Goal: Information Seeking & Learning: Learn about a topic

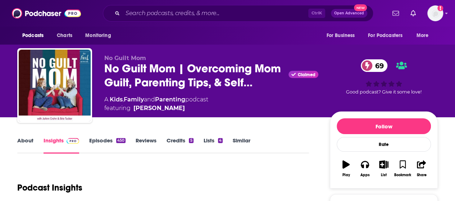
click at [92, 142] on link "Episodes 450" at bounding box center [107, 145] width 36 height 17
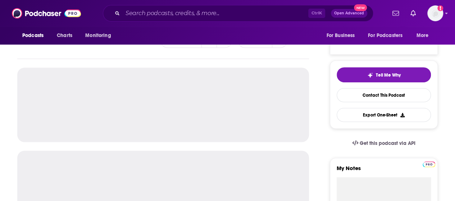
scroll to position [134, 0]
click at [172, 151] on div at bounding box center [162, 187] width 291 height 74
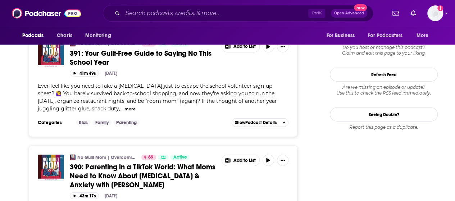
scroll to position [879, 0]
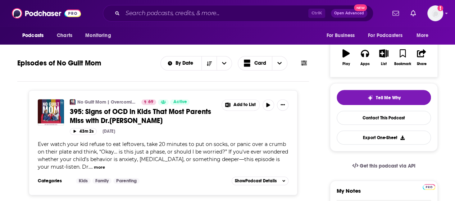
scroll to position [0, 0]
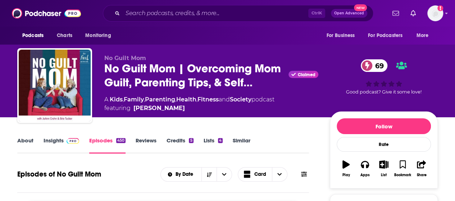
click at [54, 144] on link "Insights" at bounding box center [61, 145] width 36 height 17
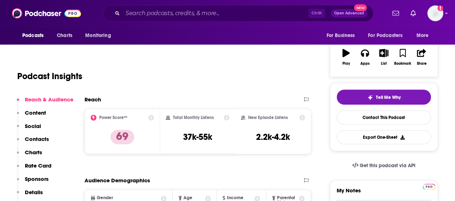
scroll to position [112, 0]
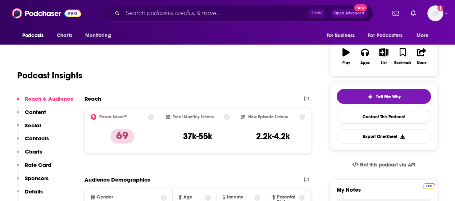
click at [197, 110] on div "Total Monthly Listens 37k-55k" at bounding box center [197, 130] width 75 height 45
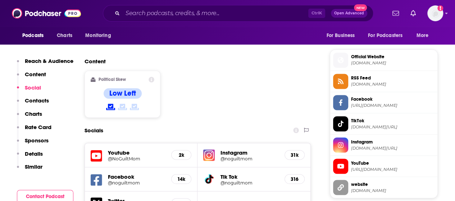
scroll to position [561, 0]
click at [197, 143] on div "Instagram @noguiltmom 31k" at bounding box center [253, 155] width 112 height 24
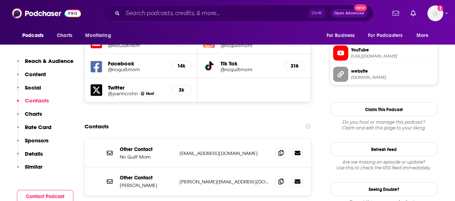
scroll to position [679, 0]
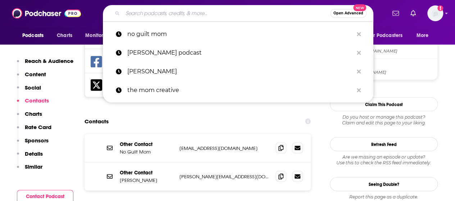
click at [241, 18] on input "Search podcasts, credits, & more..." at bounding box center [226, 13] width 207 height 11
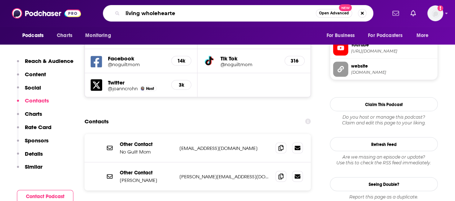
type input "living wholehearted"
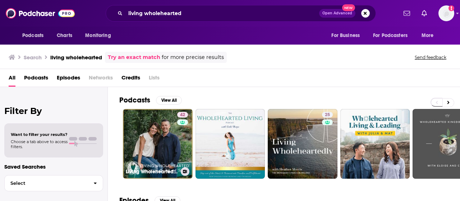
click at [169, 145] on link "42 Living Wholehearted Podcast With [PERSON_NAME] and Terra" at bounding box center [158, 144] width 70 height 70
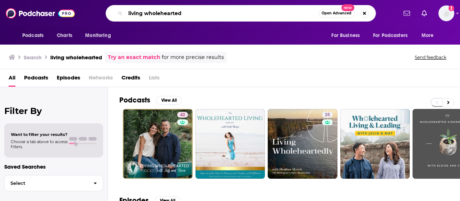
click at [217, 12] on input "living wholehearted" at bounding box center [221, 13] width 193 height 11
drag, startPoint x: 217, startPoint y: 12, endPoint x: 56, endPoint y: -8, distance: 161.5
click at [56, 0] on html "Podcasts Charts Monitoring living wholehearted Open Advanced New For Business F…" at bounding box center [230, 100] width 460 height 201
type input "anchored by the sword"
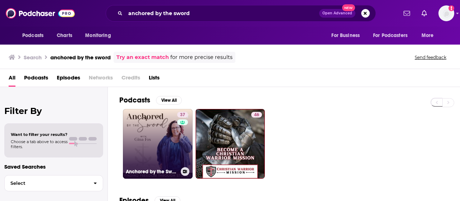
click at [139, 148] on link "37 Anchored by the Sword" at bounding box center [158, 144] width 70 height 70
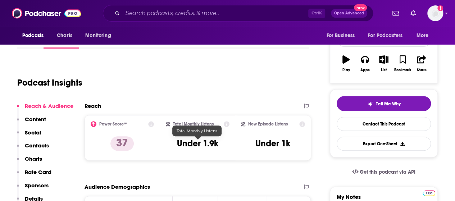
scroll to position [107, 0]
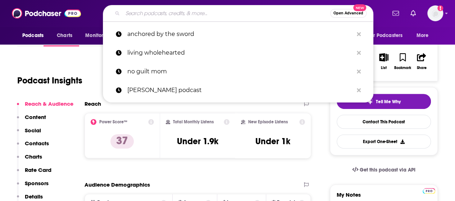
click at [196, 16] on input "Search podcasts, credits, & more..." at bounding box center [226, 13] width 207 height 11
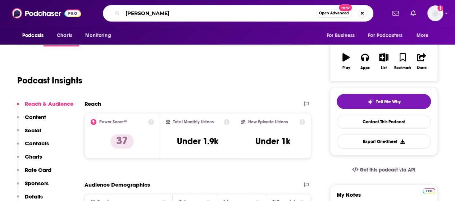
type input "[PERSON_NAME]"
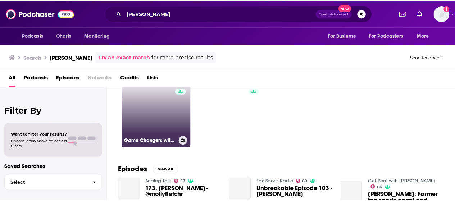
scroll to position [31, 0]
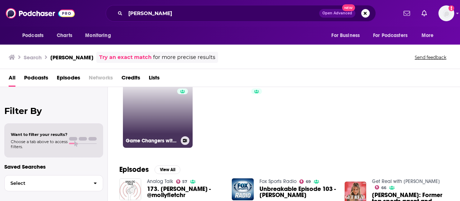
click at [165, 112] on link "49 Game Changers with [PERSON_NAME]" at bounding box center [158, 113] width 70 height 70
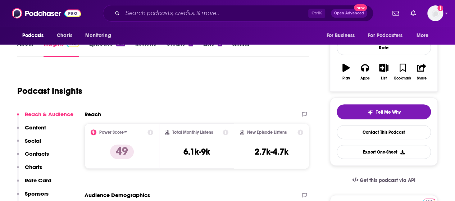
scroll to position [72, 0]
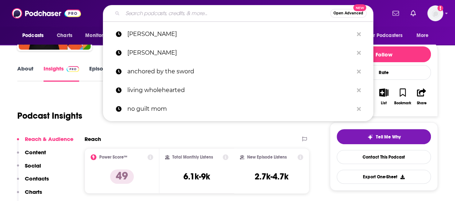
click at [204, 16] on input "Search podcasts, credits, & more..." at bounding box center [226, 13] width 207 height 11
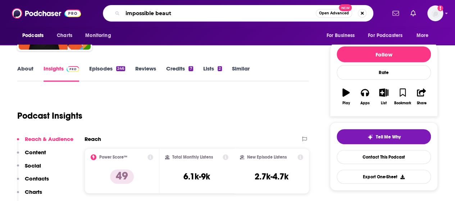
type input "impossible beauty"
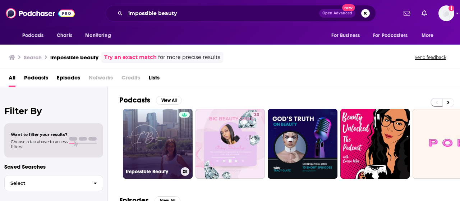
click at [178, 139] on link "Impossible Beauty" at bounding box center [158, 144] width 70 height 70
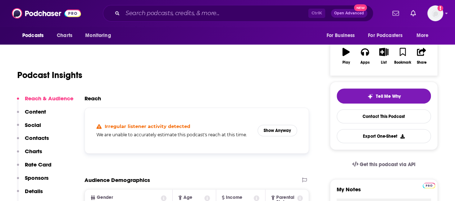
scroll to position [114, 0]
